Goal: Information Seeking & Learning: Learn about a topic

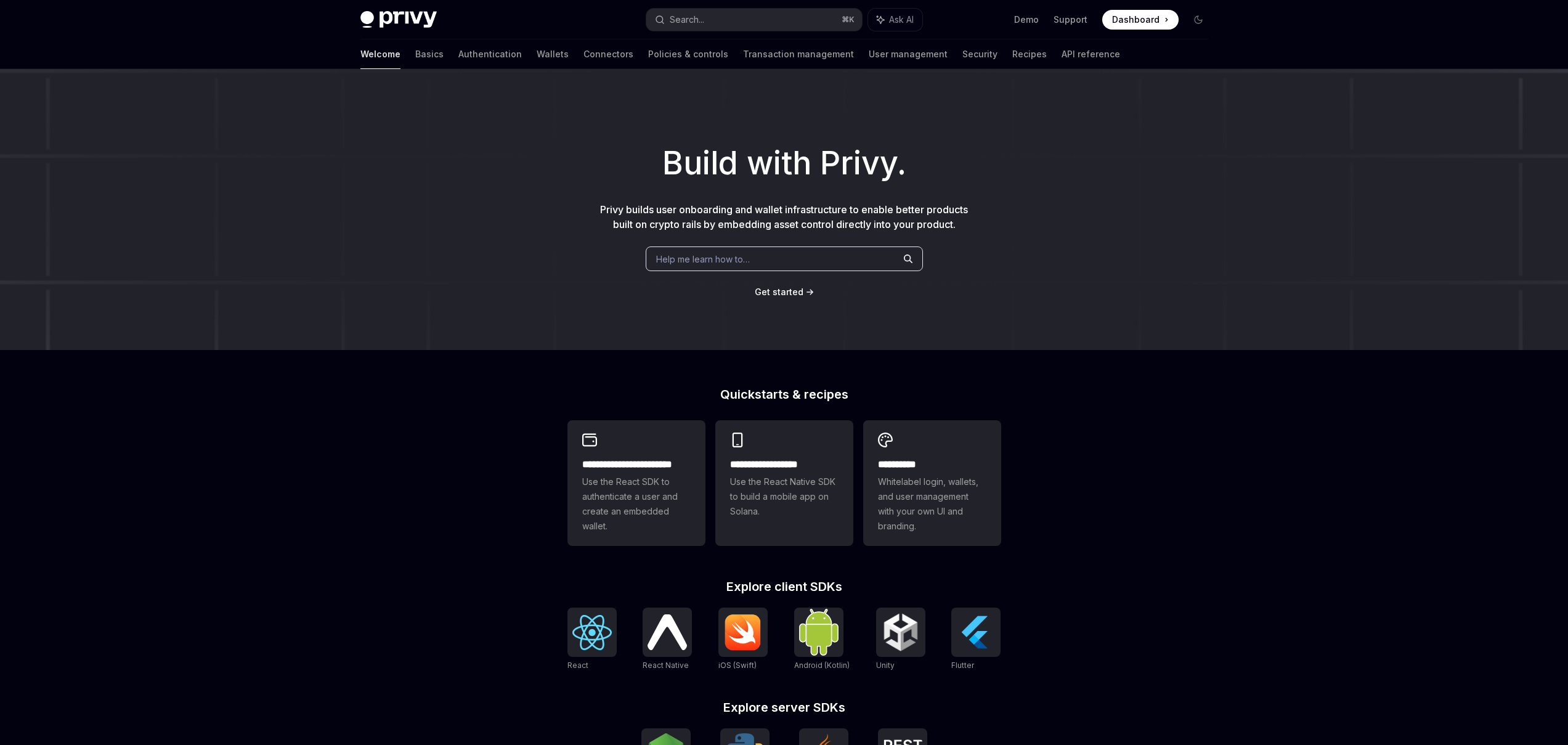
click at [710, 8] on div "Search... ⌘ K Ask AI" at bounding box center [784, 20] width 276 height 22
click at [709, 19] on button "Search... ⌘ K" at bounding box center [754, 20] width 216 height 22
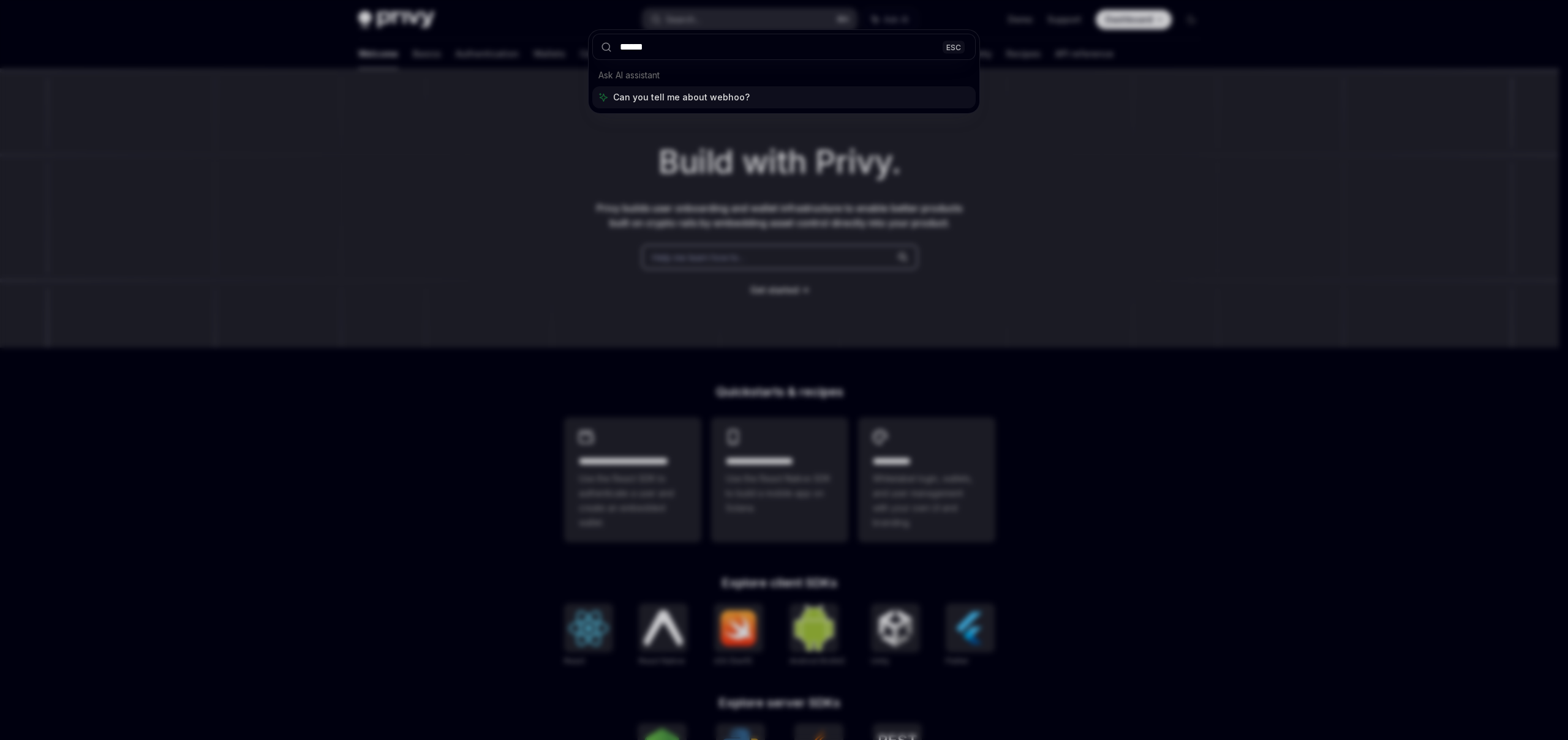
type input "*******"
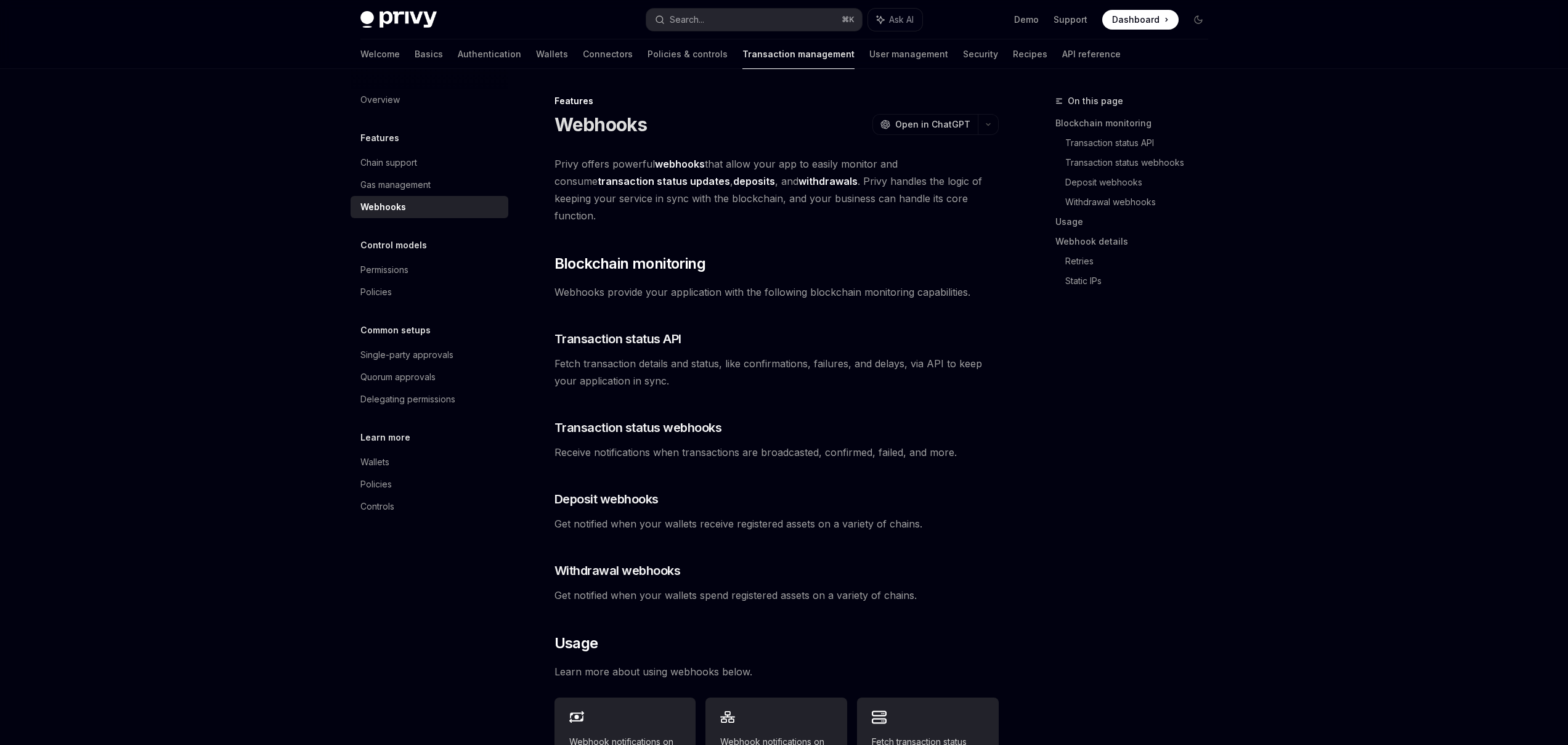
scroll to position [69, 0]
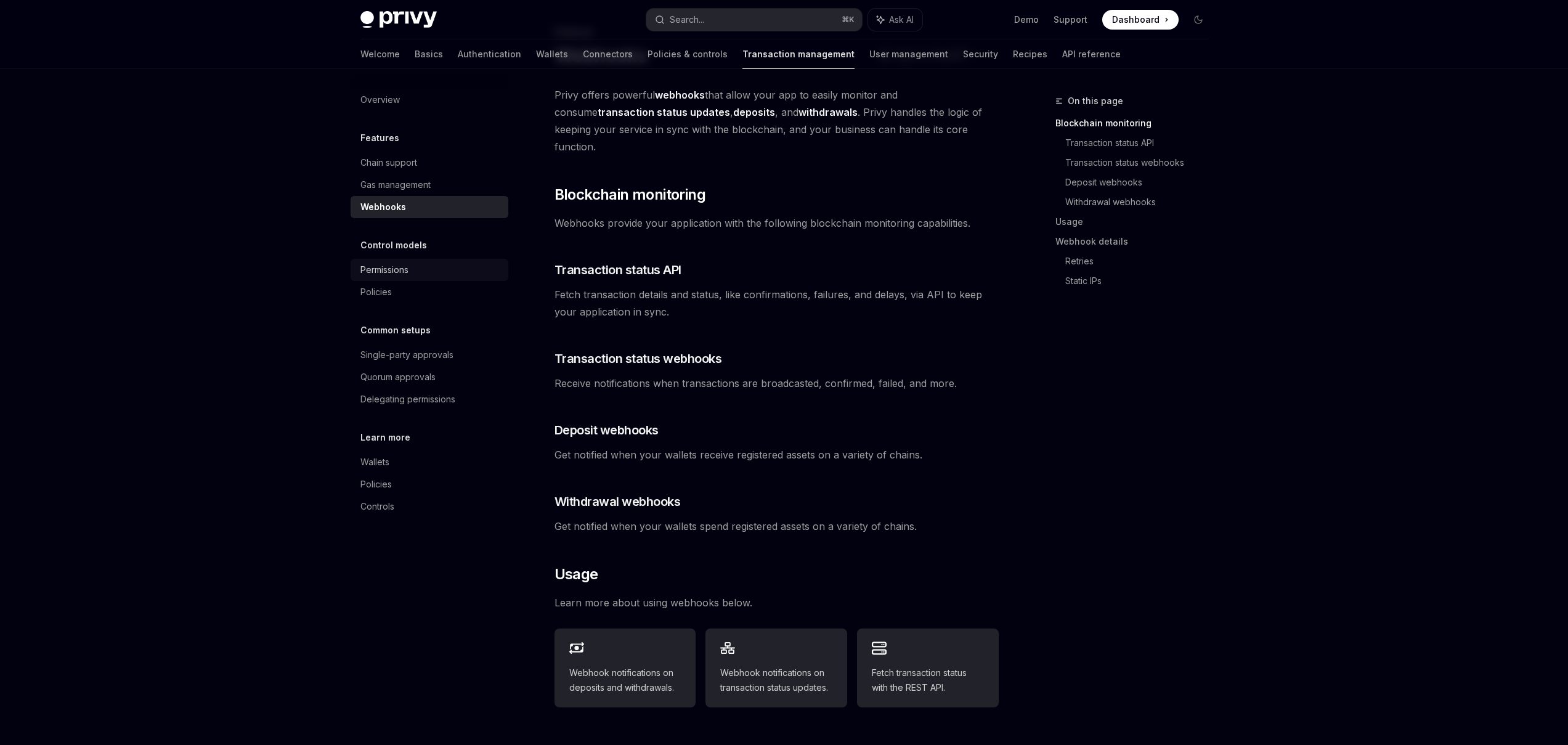
type textarea "*"
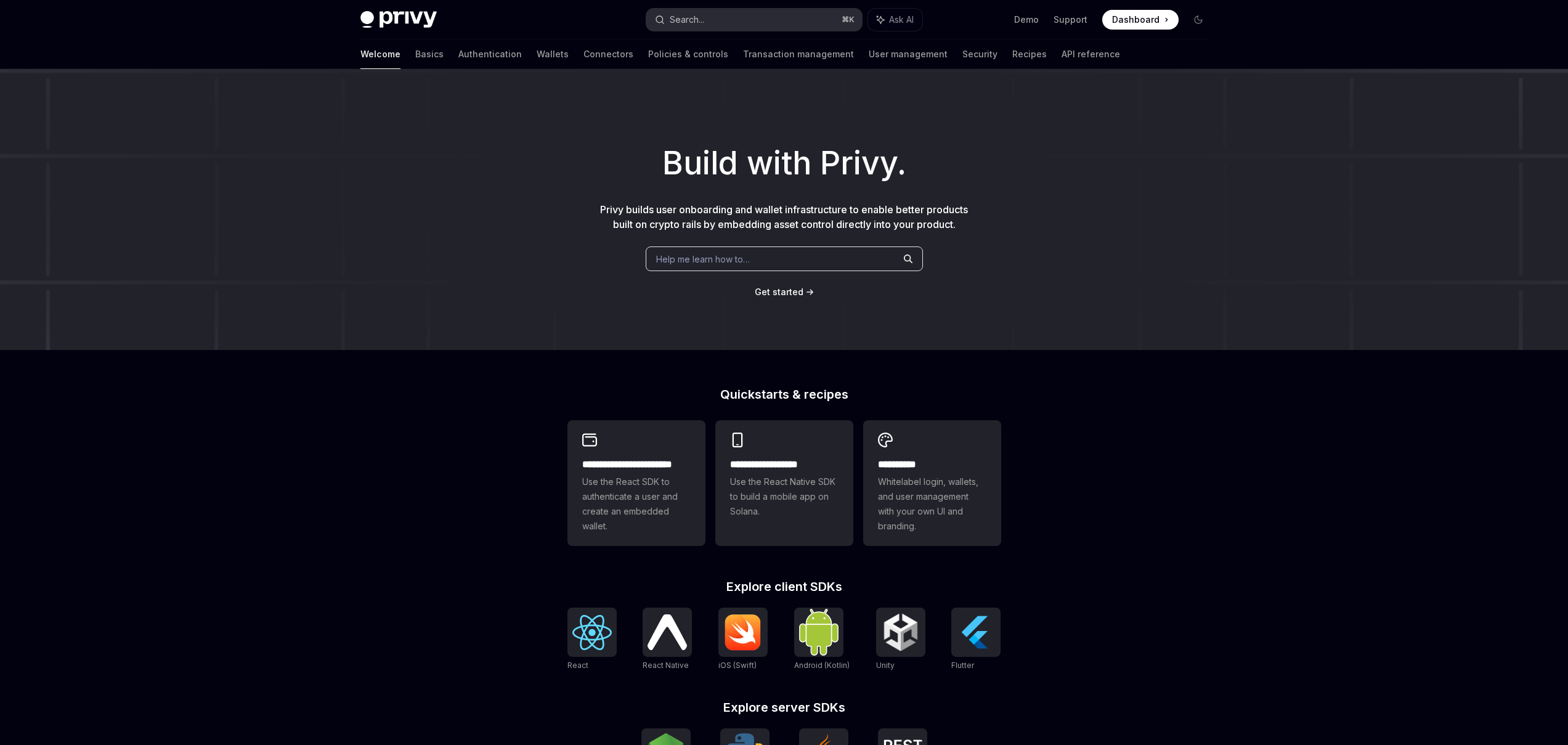
click at [718, 20] on button "Search... ⌘ K" at bounding box center [754, 20] width 216 height 22
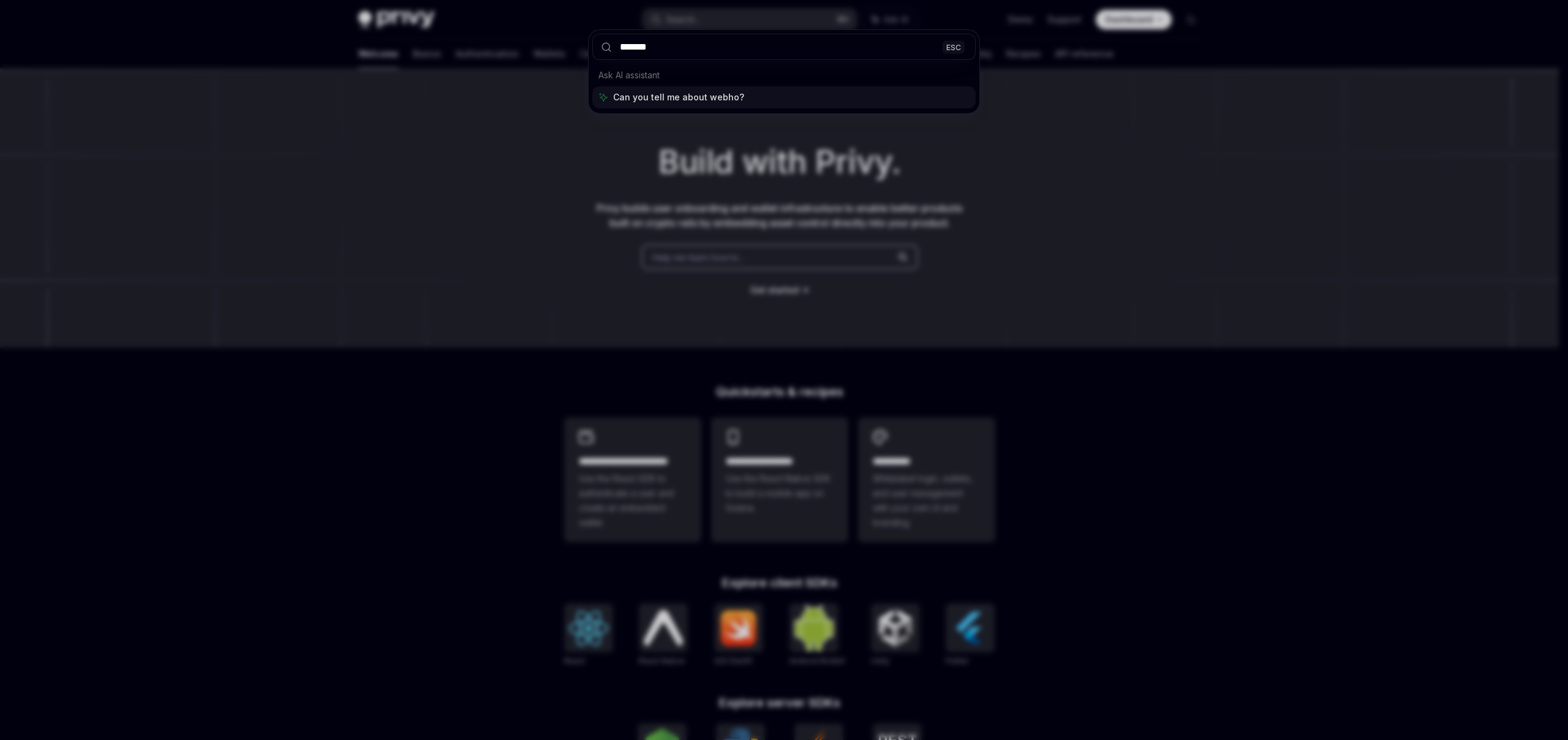
type input "********"
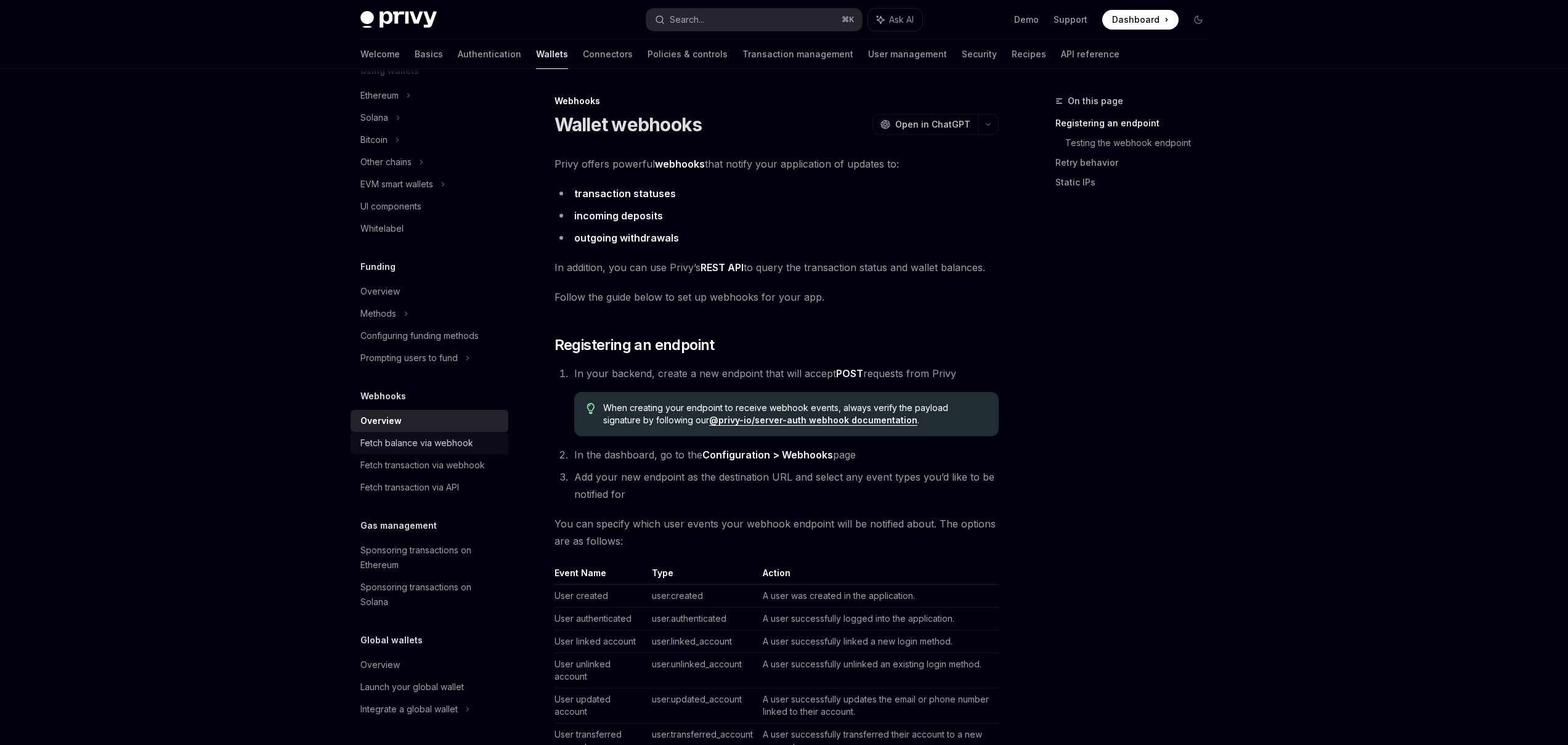
click at [439, 440] on div "Fetch balance via webhook" at bounding box center [416, 443] width 113 height 15
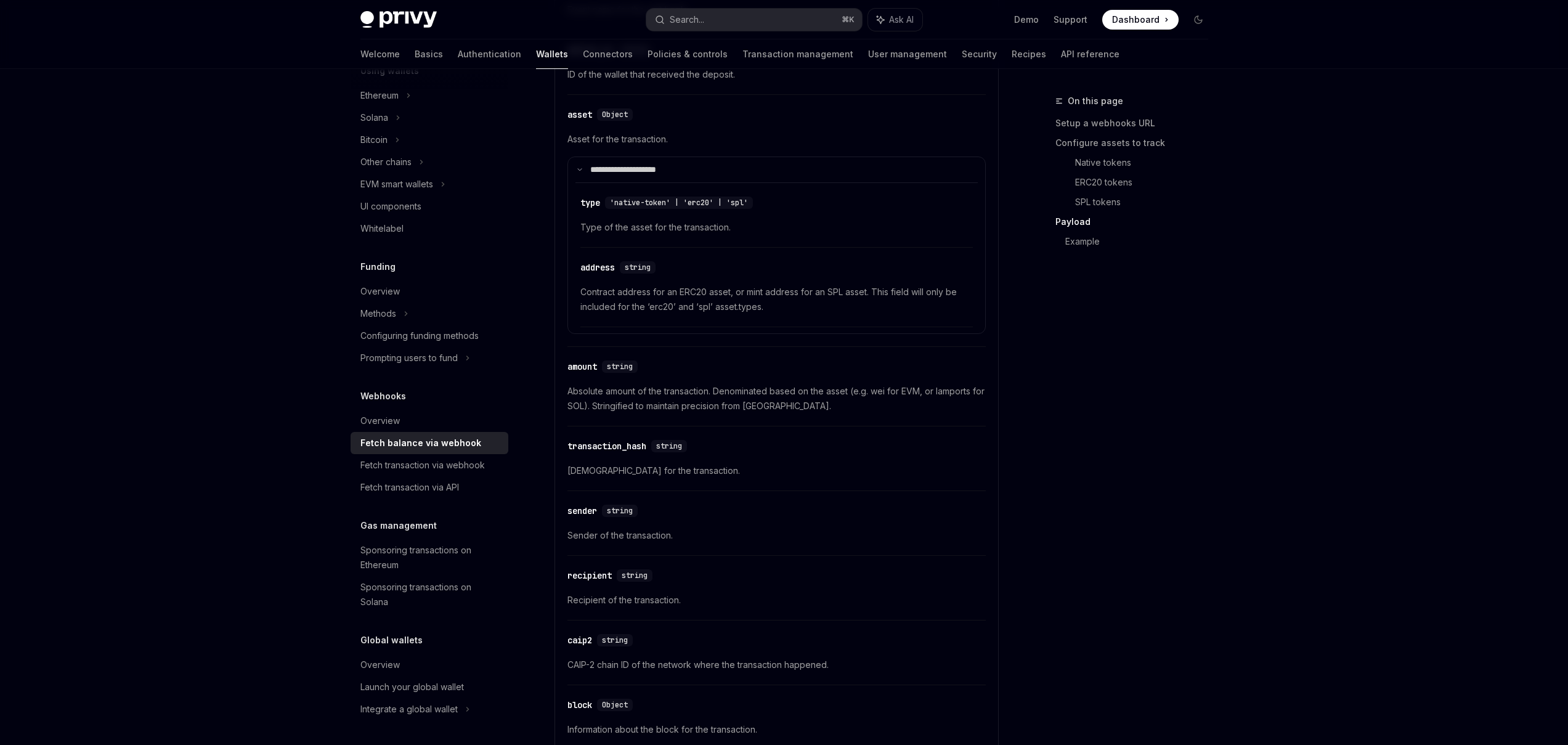
scroll to position [995, 0]
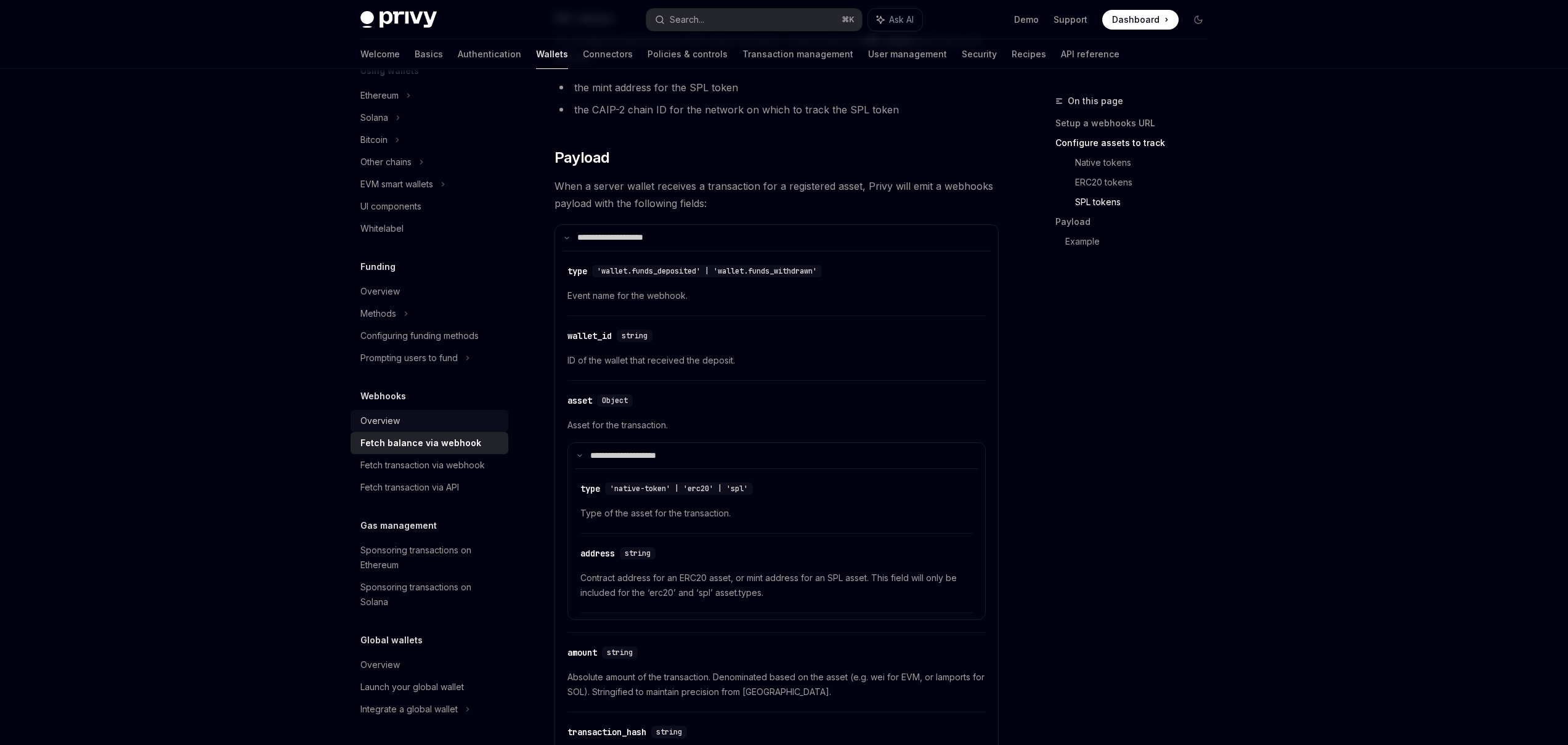
click at [400, 418] on div "Overview" at bounding box center [430, 421] width 140 height 15
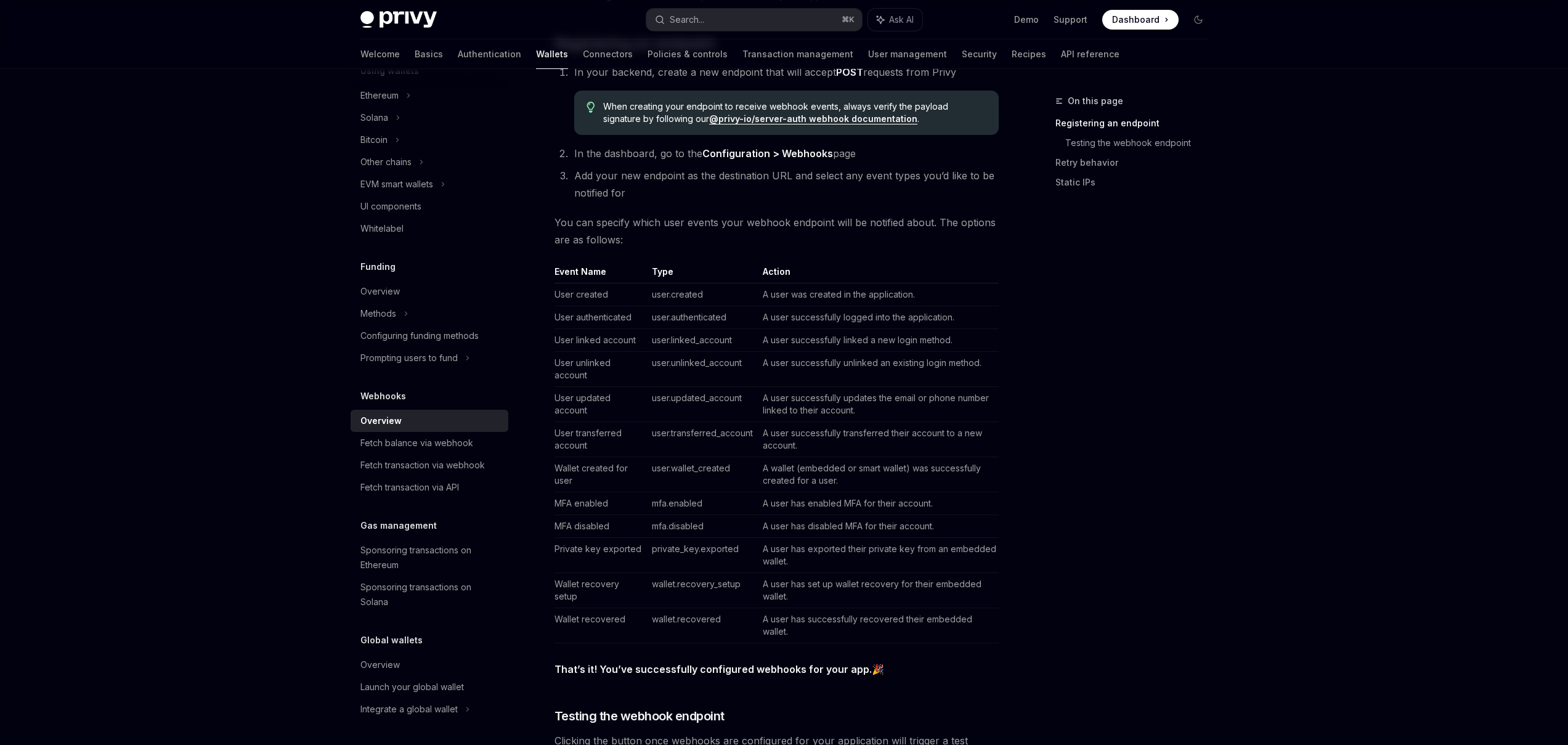
scroll to position [303, 0]
click at [828, 463] on td "A wallet (embedded or smart wallet) was successfully created for a user." at bounding box center [879, 473] width 241 height 35
click at [462, 451] on link "Fetch balance via webhook" at bounding box center [429, 443] width 158 height 22
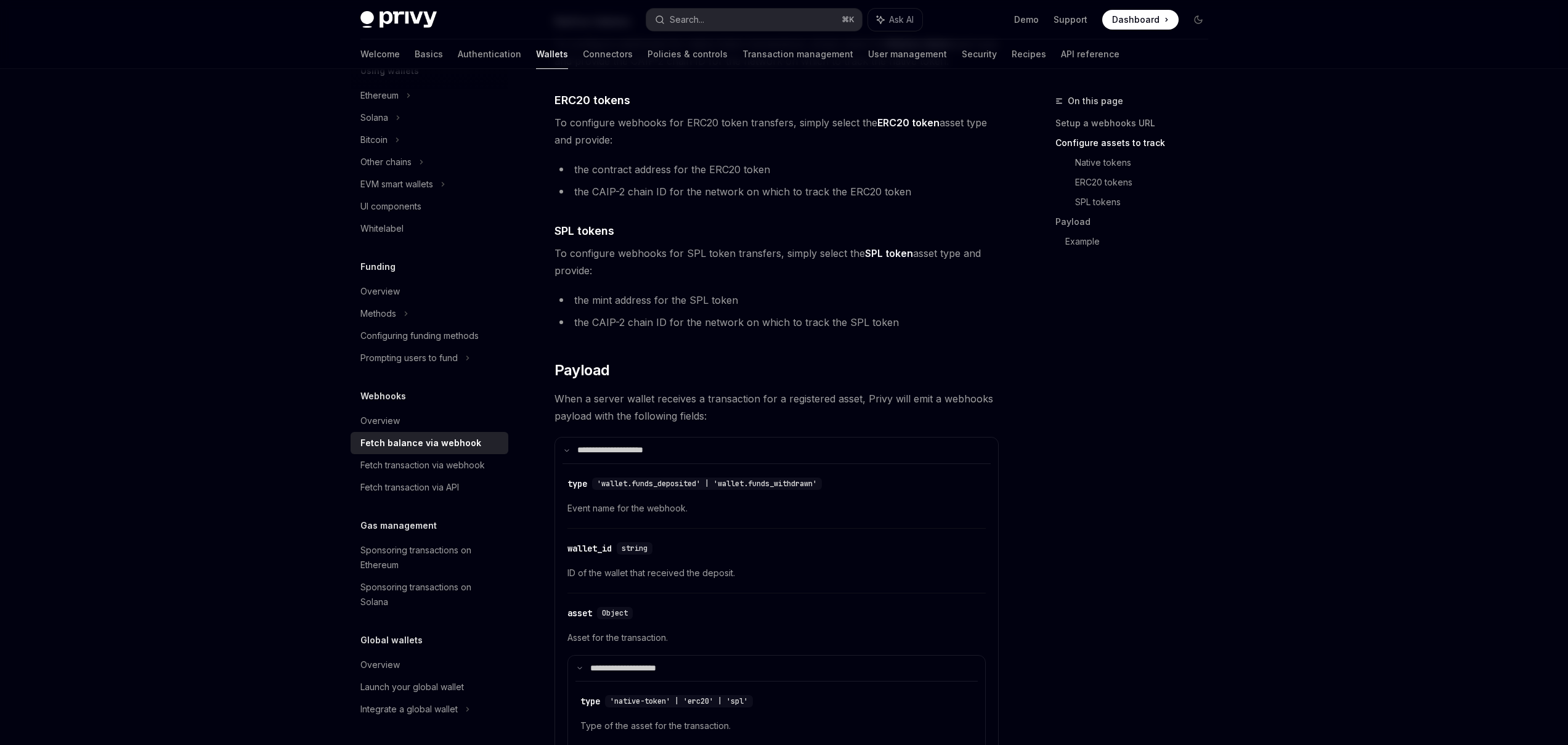
scroll to position [606, 0]
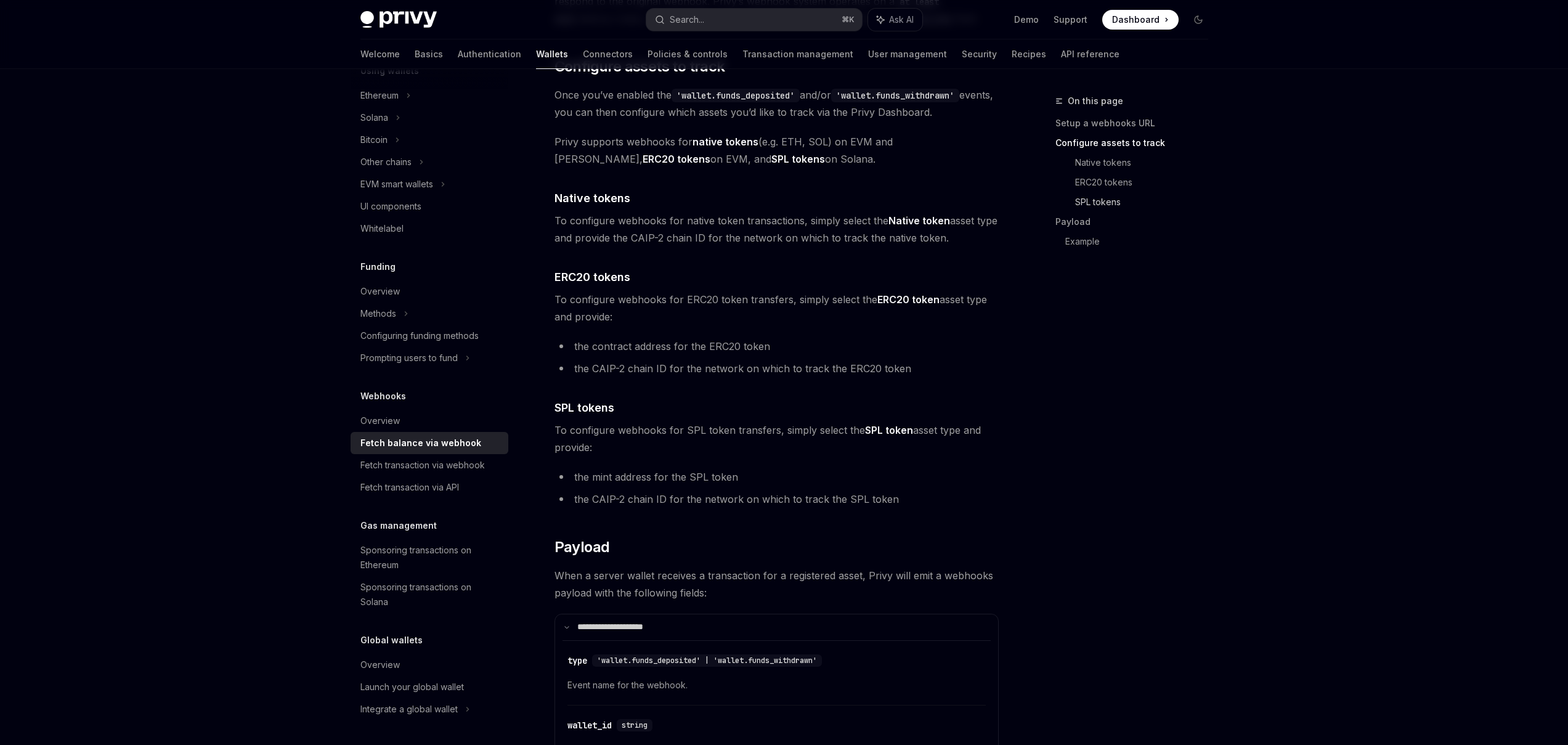
click at [1100, 198] on link "SPL tokens" at bounding box center [1147, 202] width 143 height 20
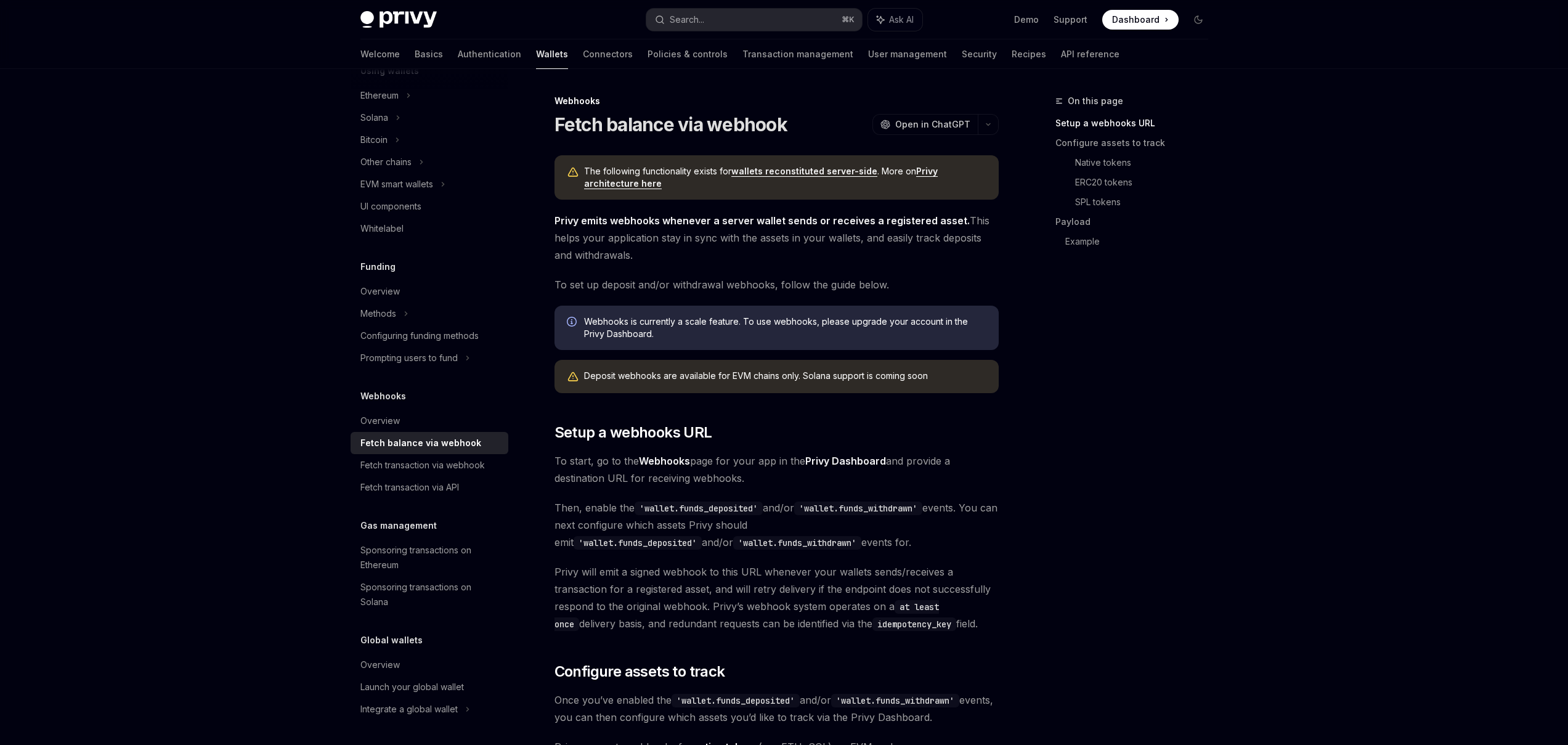
click at [748, 376] on div "Deposit webhooks are available for EVM chains only. Solana support is coming so…" at bounding box center [785, 376] width 402 height 13
click at [701, 326] on span "Webhooks is currently a scale feature. To use webhooks, please upgrade your acc…" at bounding box center [785, 327] width 402 height 25
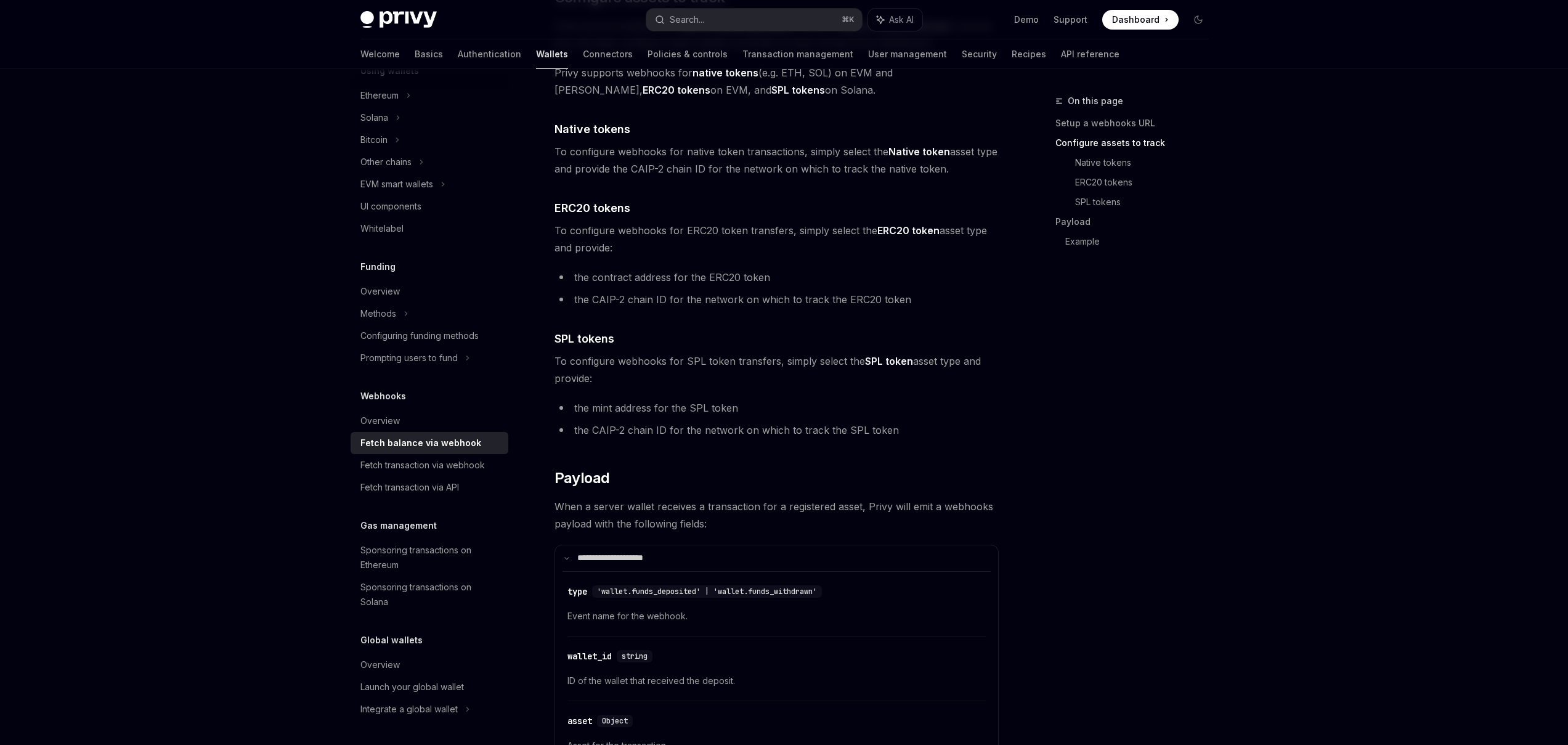
scroll to position [893, 0]
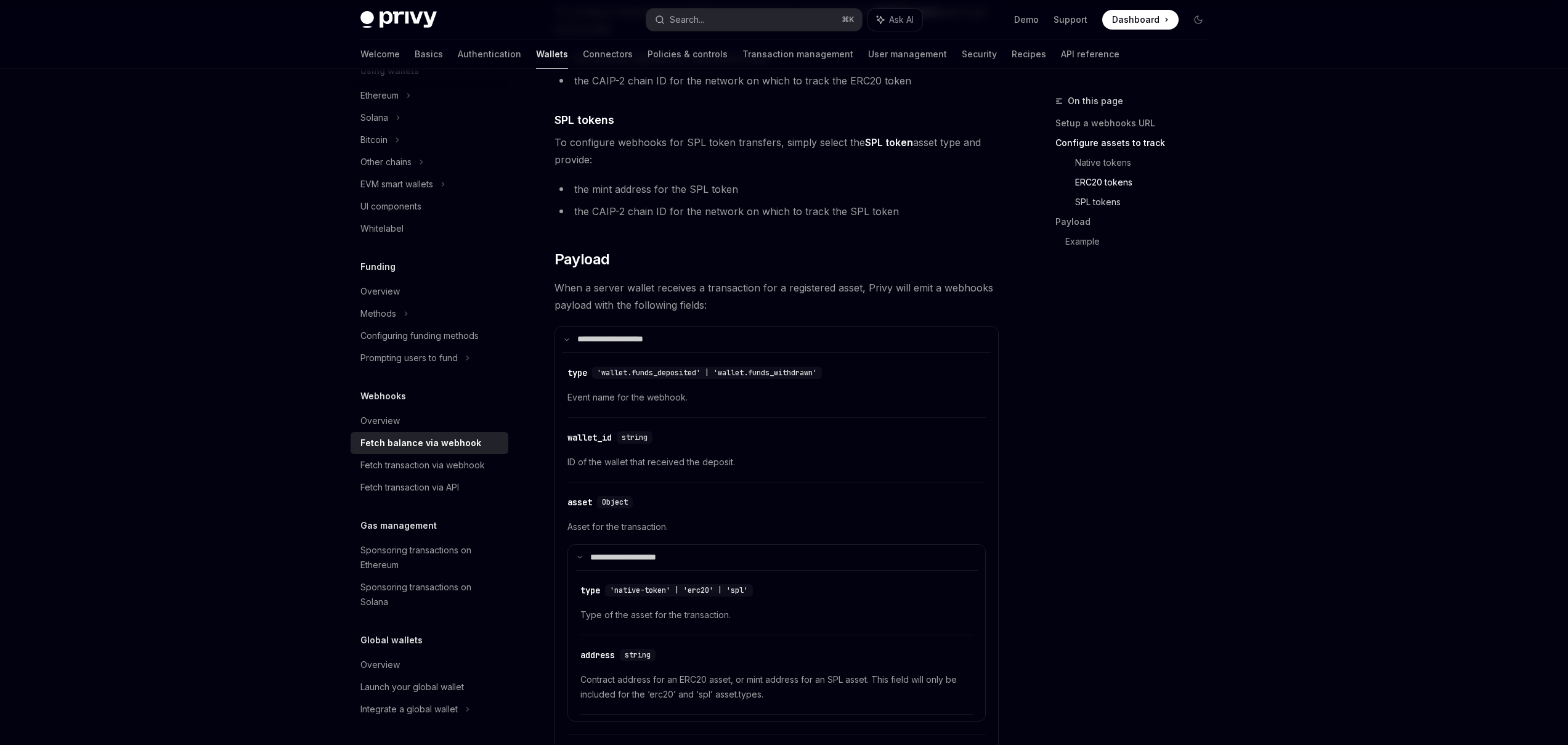
click at [1103, 204] on link "SPL tokens" at bounding box center [1147, 202] width 143 height 20
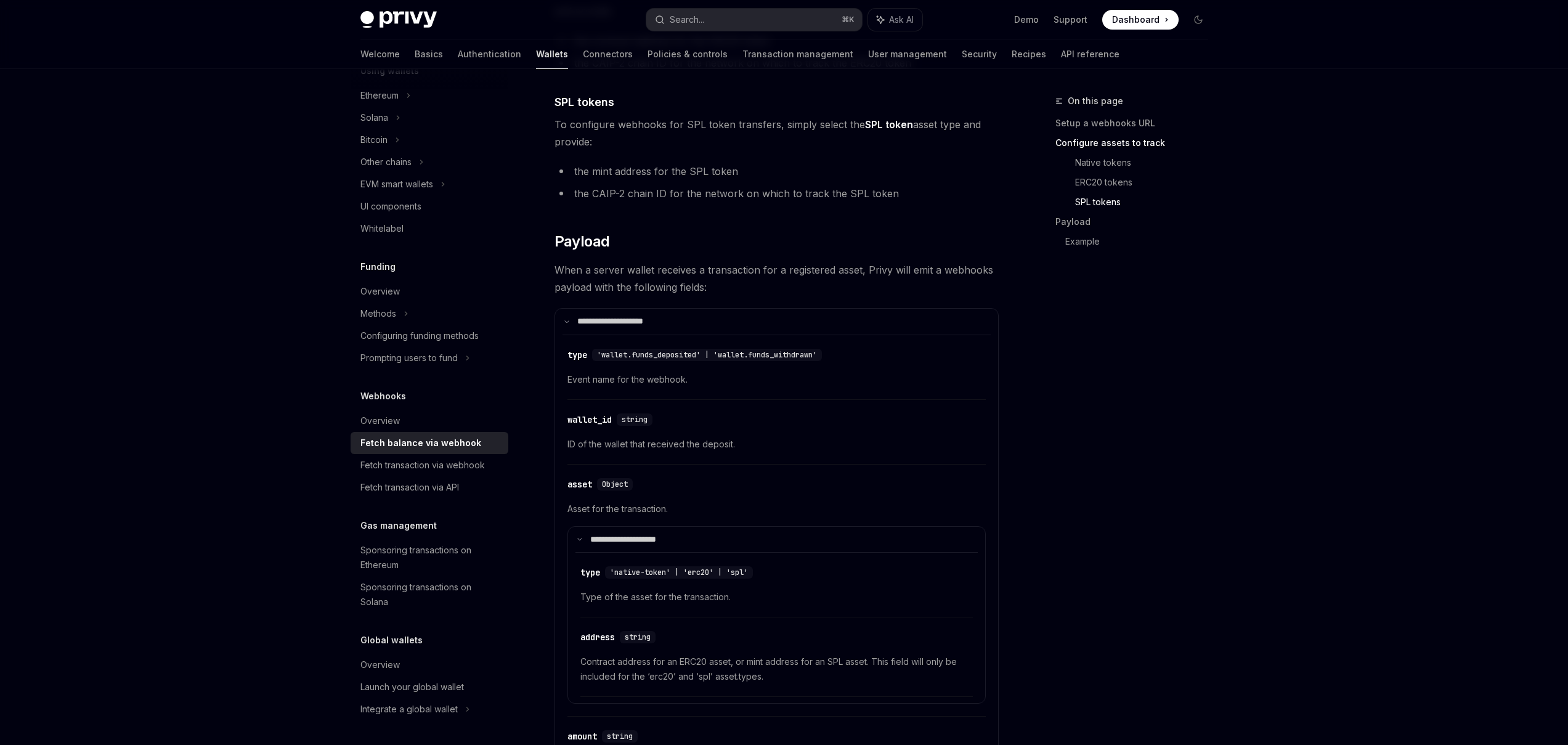
scroll to position [0, 0]
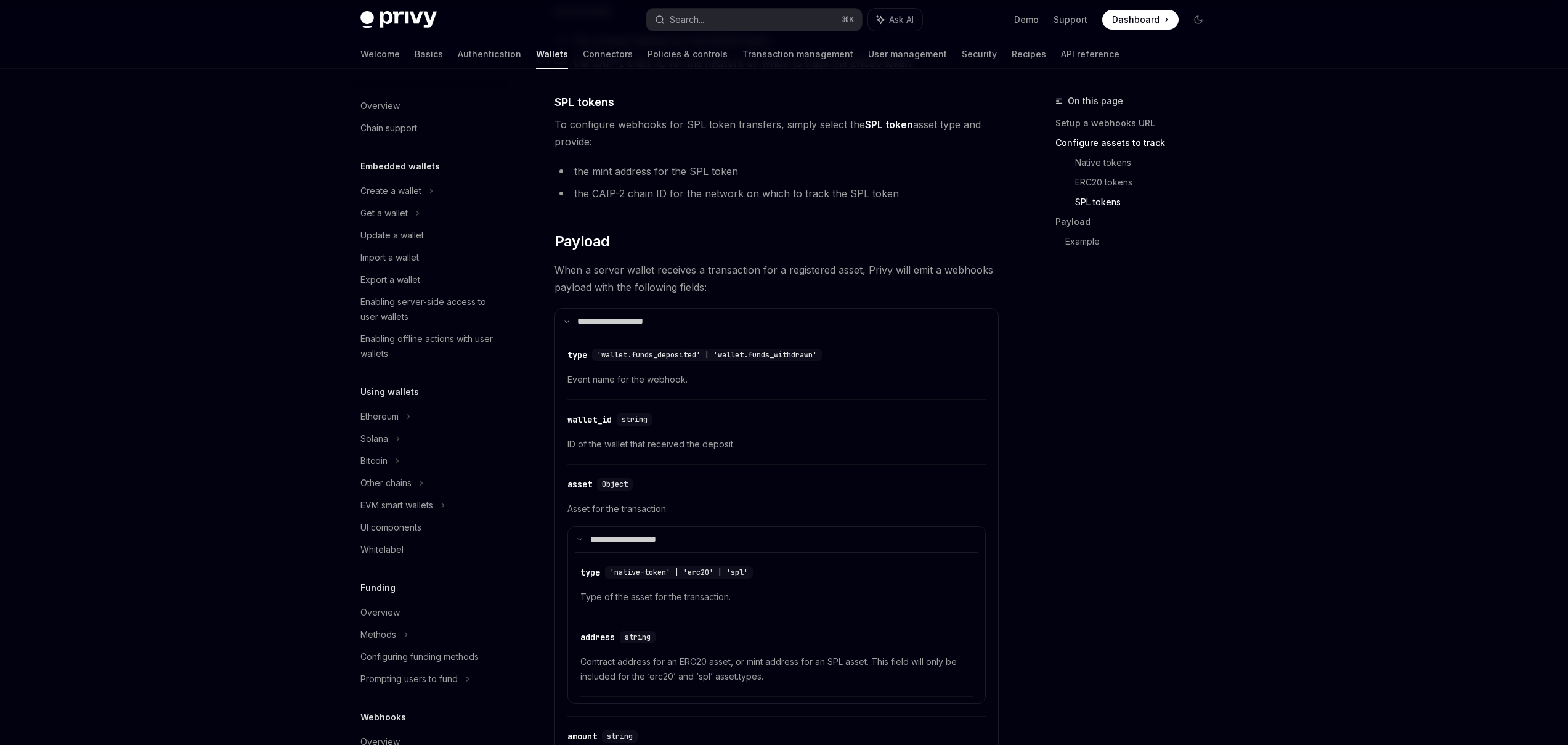
type textarea "*"
